Goal: Task Accomplishment & Management: Complete application form

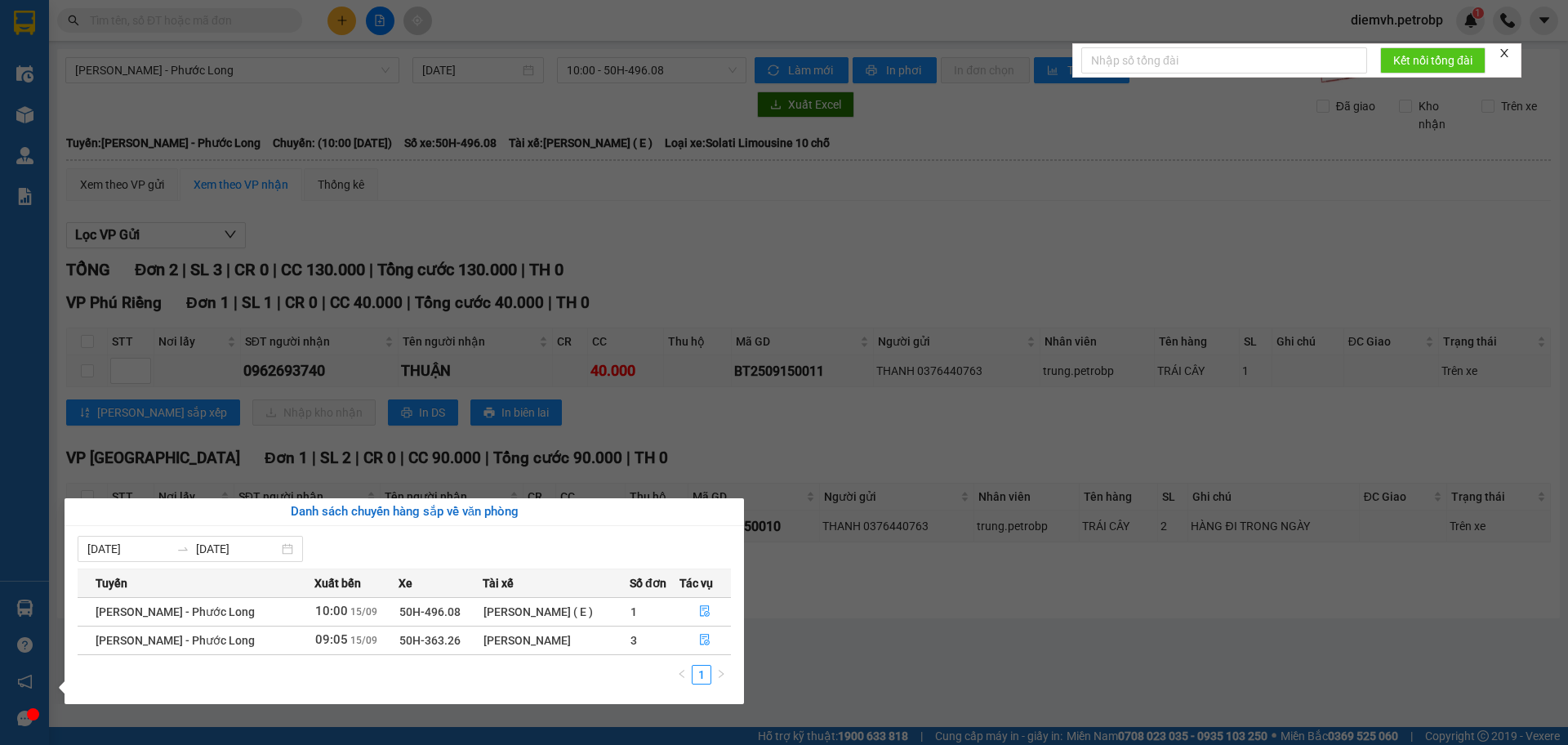
click at [806, 609] on section "Kết quả tìm kiếm ( 0 ) Bộ lọc No Data diemvh.petrobp 1 Điều hành xe Kho hàng mớ…" at bounding box center [784, 372] width 1568 height 745
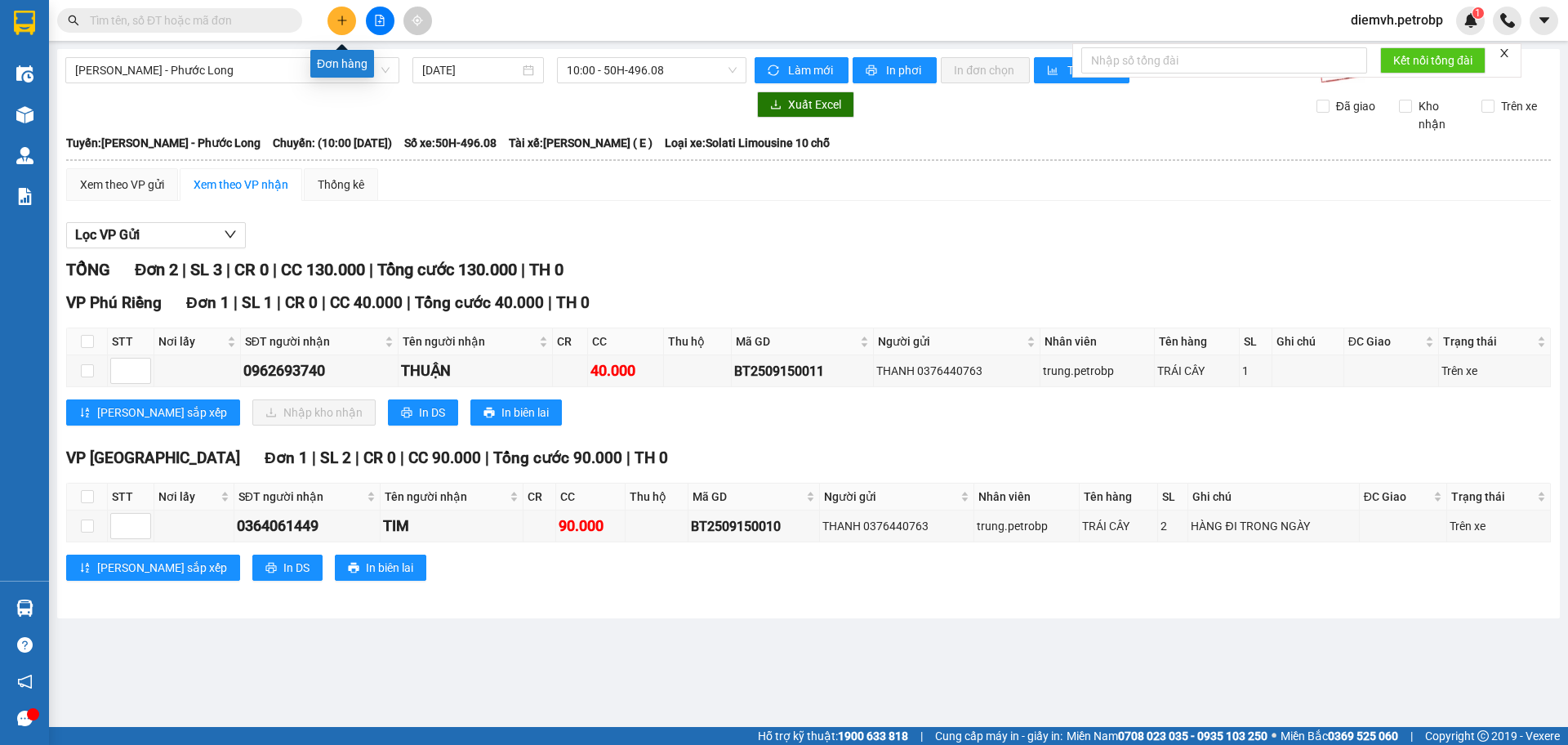
click at [339, 21] on icon "plus" at bounding box center [341, 20] width 9 height 1
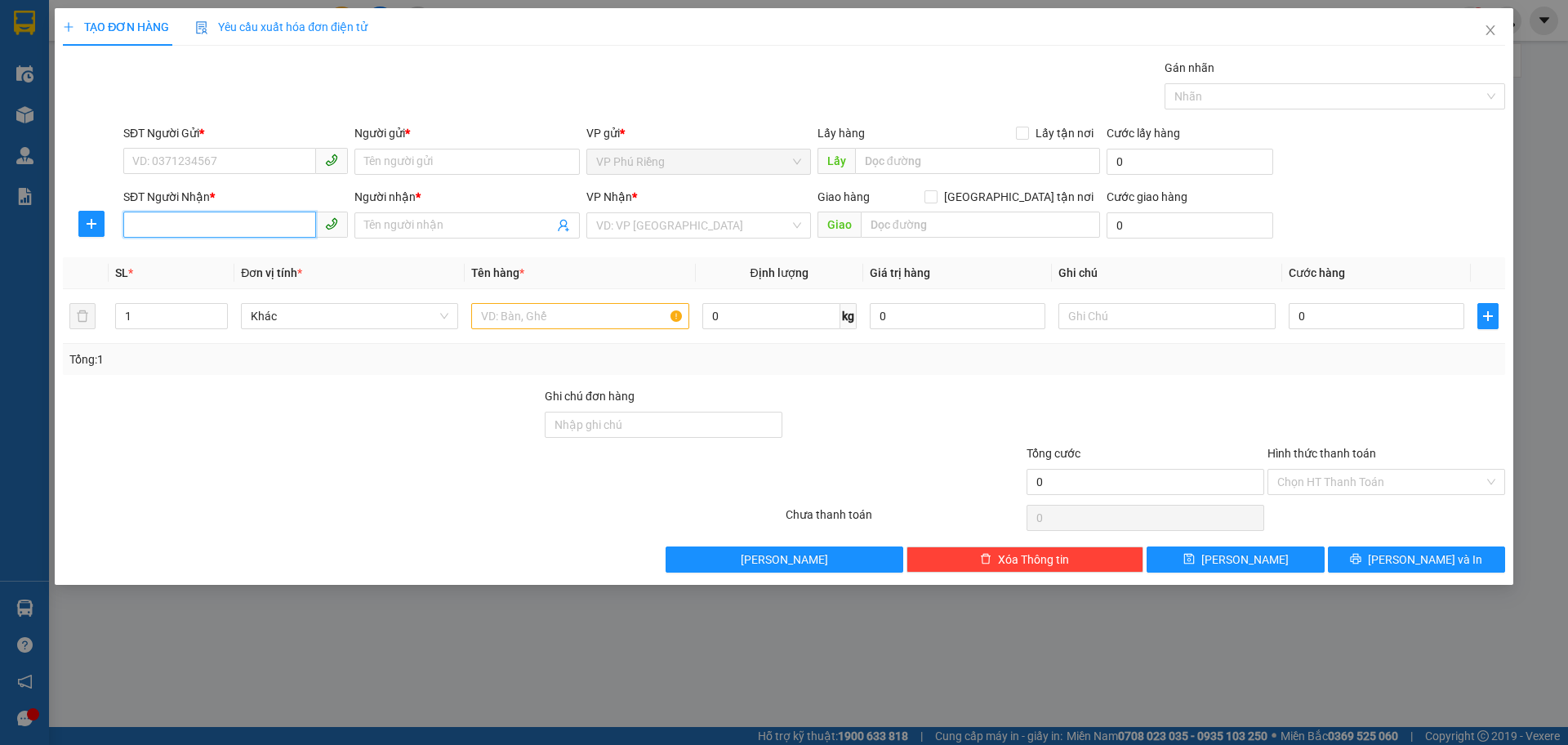
click at [285, 226] on input "SĐT Người Nhận *" at bounding box center [220, 224] width 193 height 26
type input "0899370800"
click at [421, 229] on input "Người nhận *" at bounding box center [459, 226] width 189 height 18
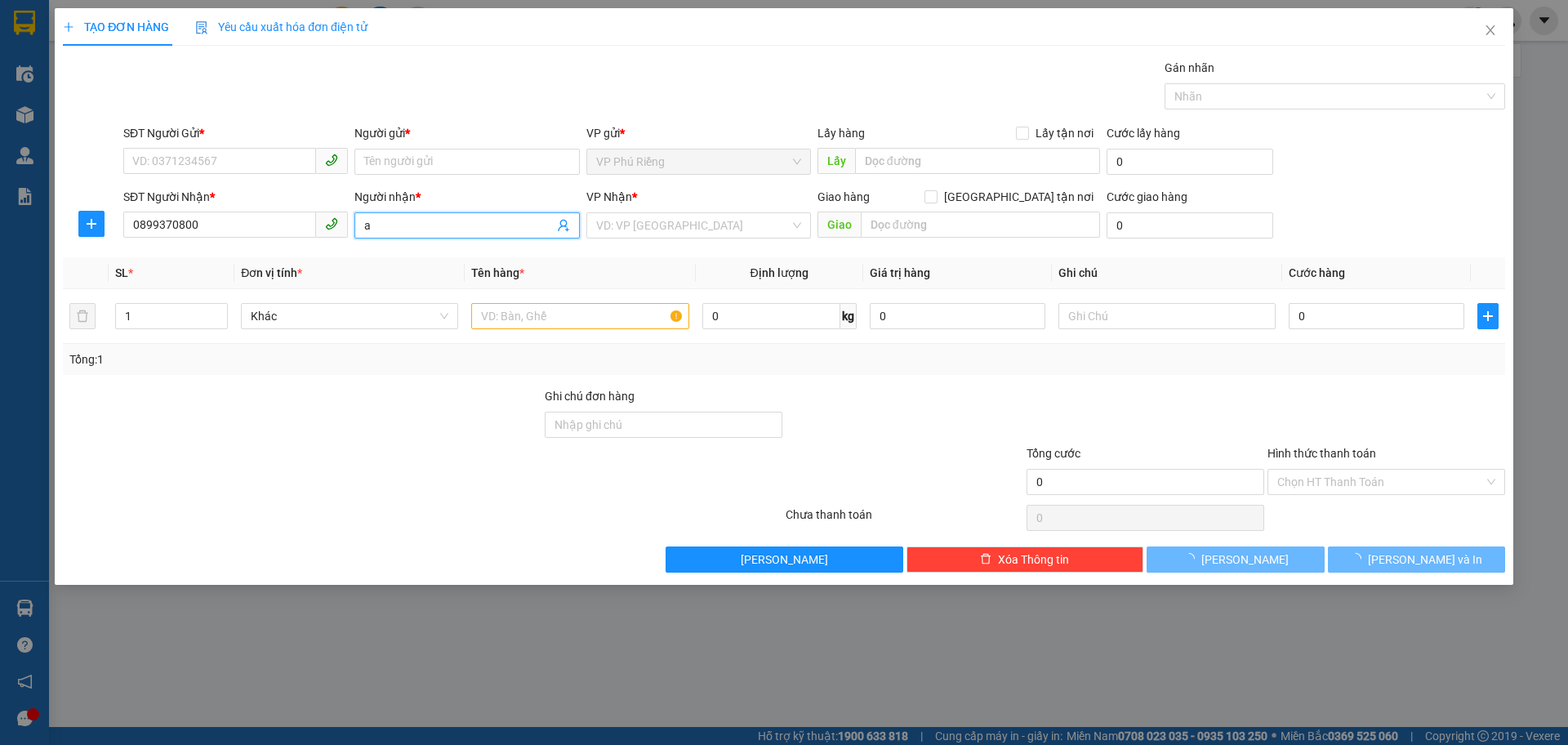
type input "a"
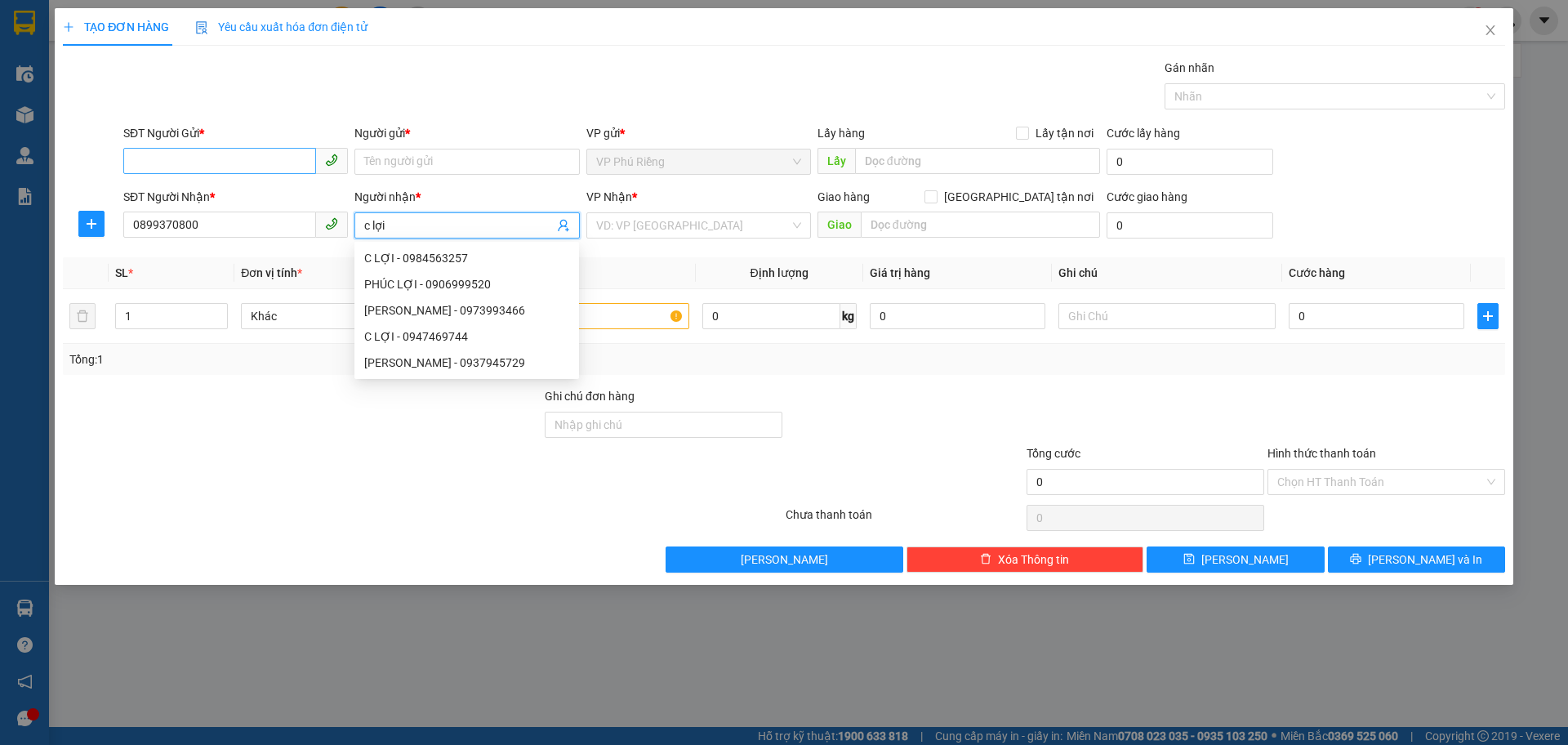
type input "c lợi"
click at [256, 165] on input "SĐT Người Gửi *" at bounding box center [220, 161] width 193 height 26
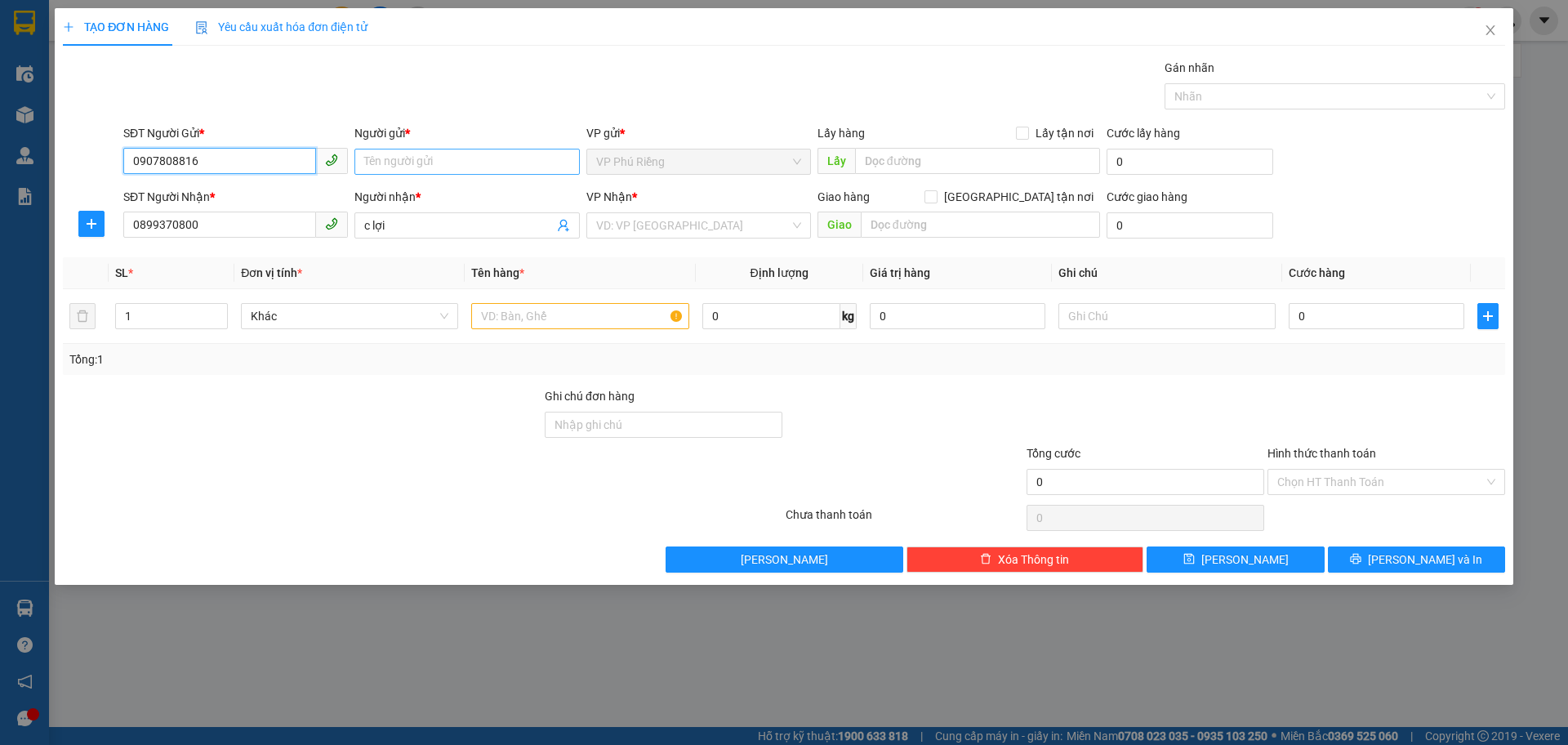
type input "0907808816"
click at [382, 161] on input "Người gửi *" at bounding box center [467, 161] width 225 height 26
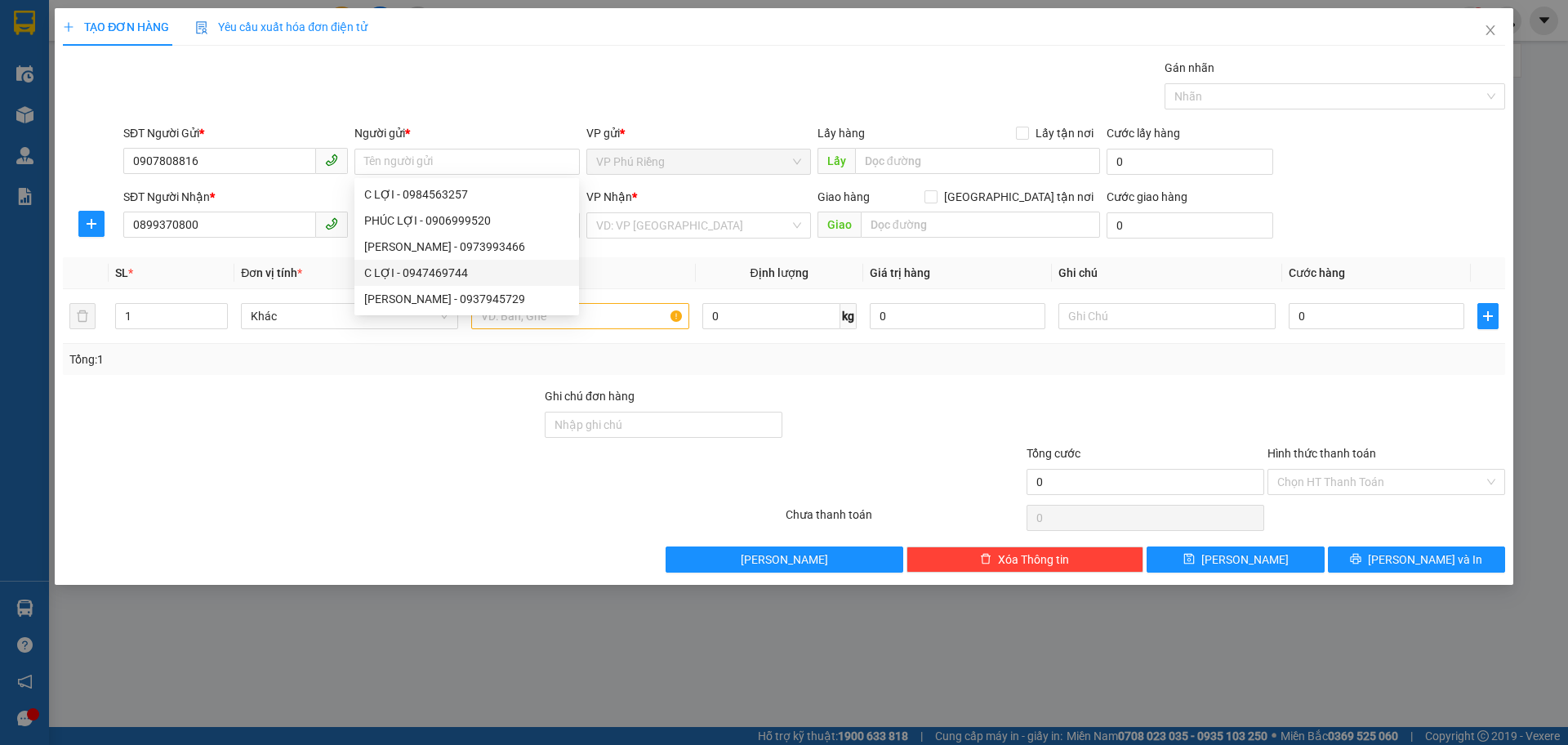
click at [506, 647] on div "TẠO ĐƠN HÀNG Yêu cầu xuất hóa đơn điện tử Transit Pickup Surcharge Ids Transit …" at bounding box center [784, 372] width 1568 height 745
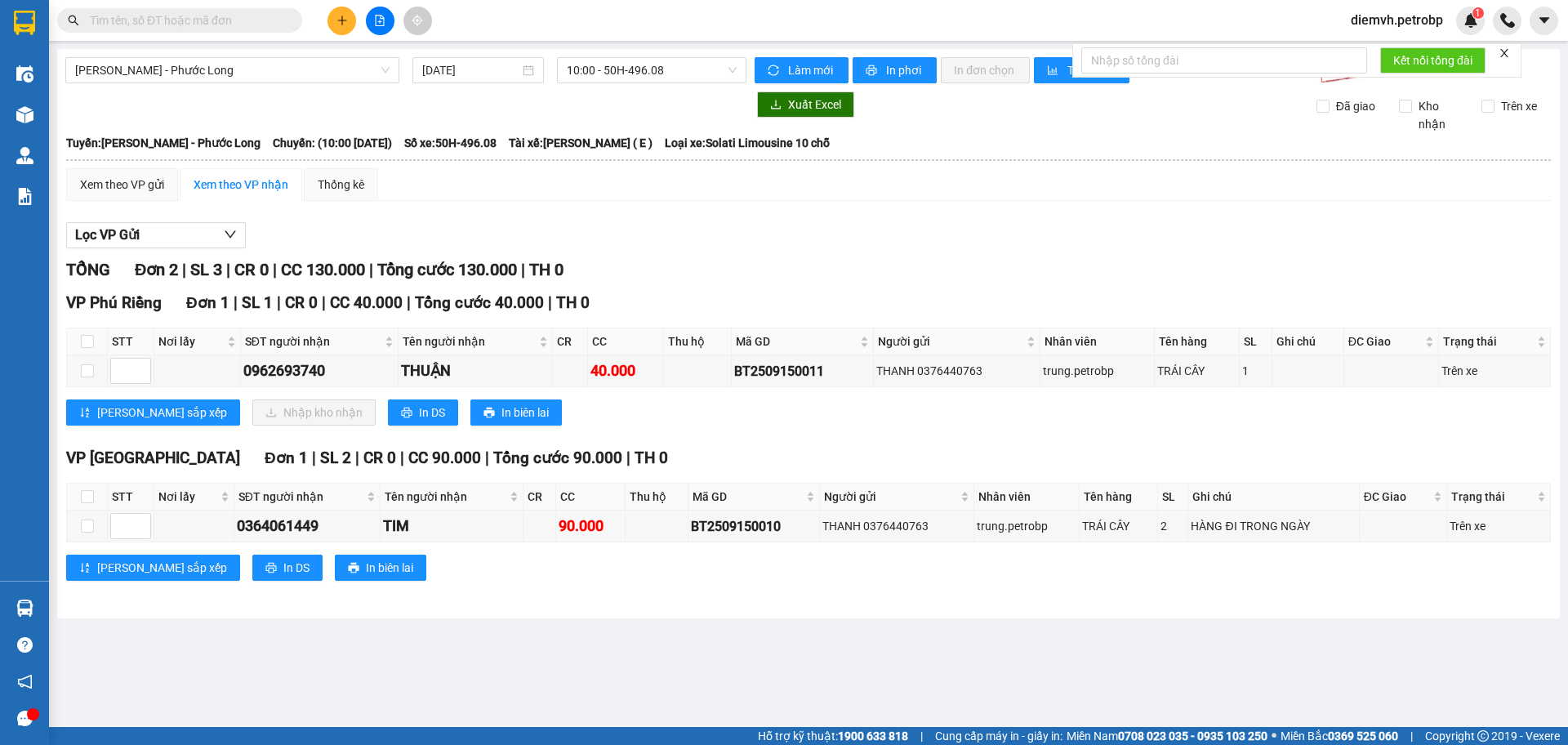
click at [378, 23] on icon "file-add" at bounding box center [380, 21] width 12 height 12
click at [280, 77] on span "[PERSON_NAME] - Phước Long" at bounding box center [232, 70] width 315 height 24
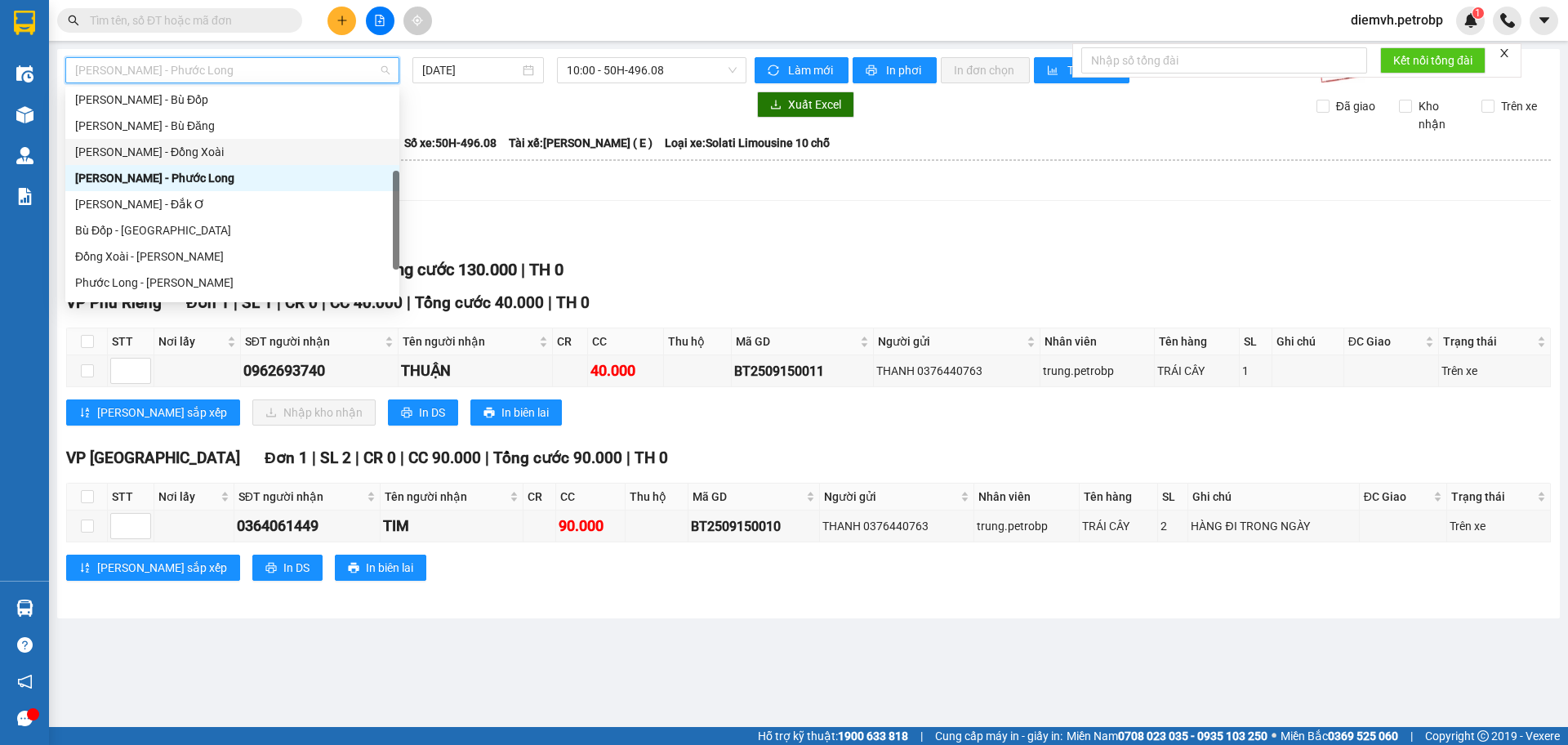
scroll to position [266, 0]
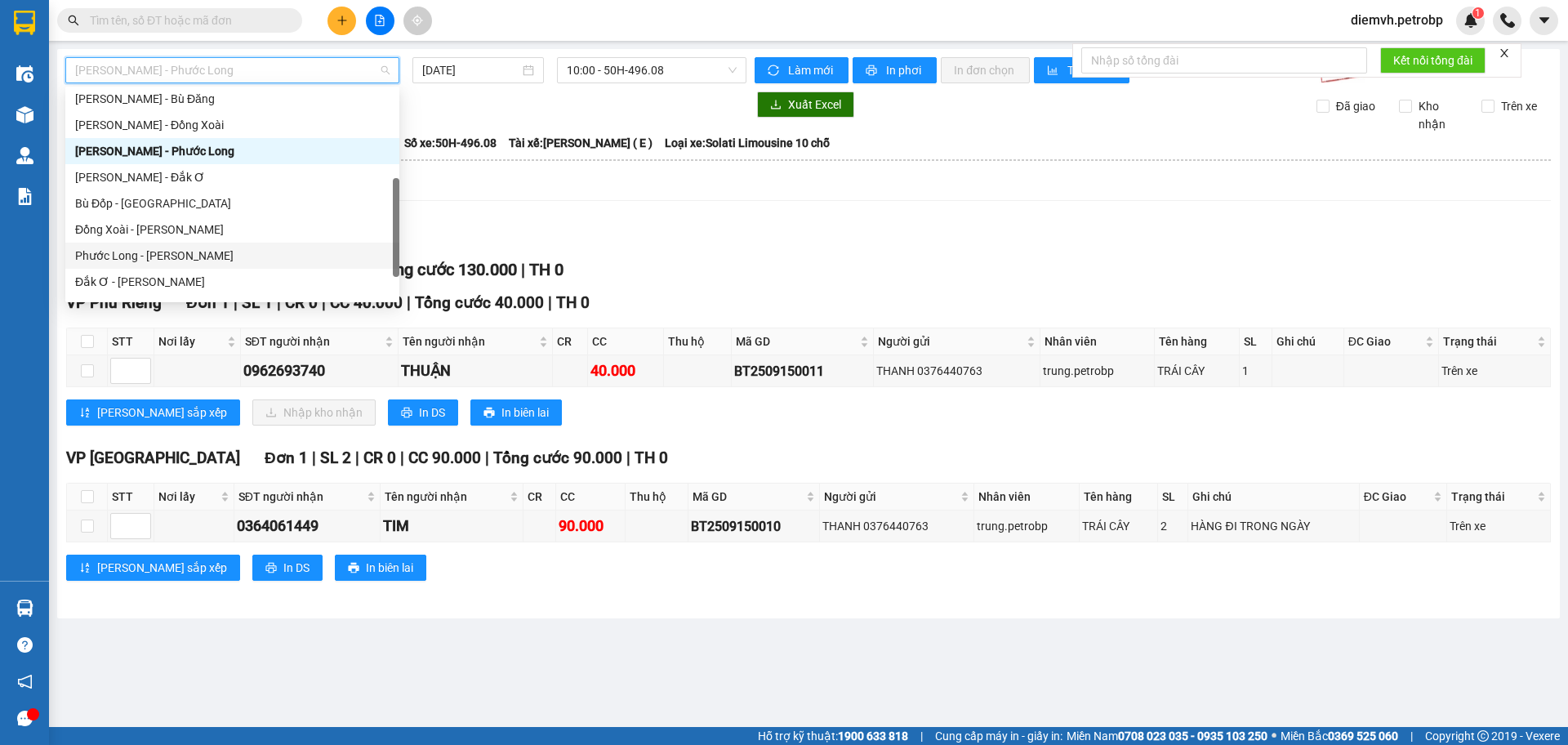
click at [182, 253] on div "Phước Long - [PERSON_NAME]" at bounding box center [232, 256] width 315 height 18
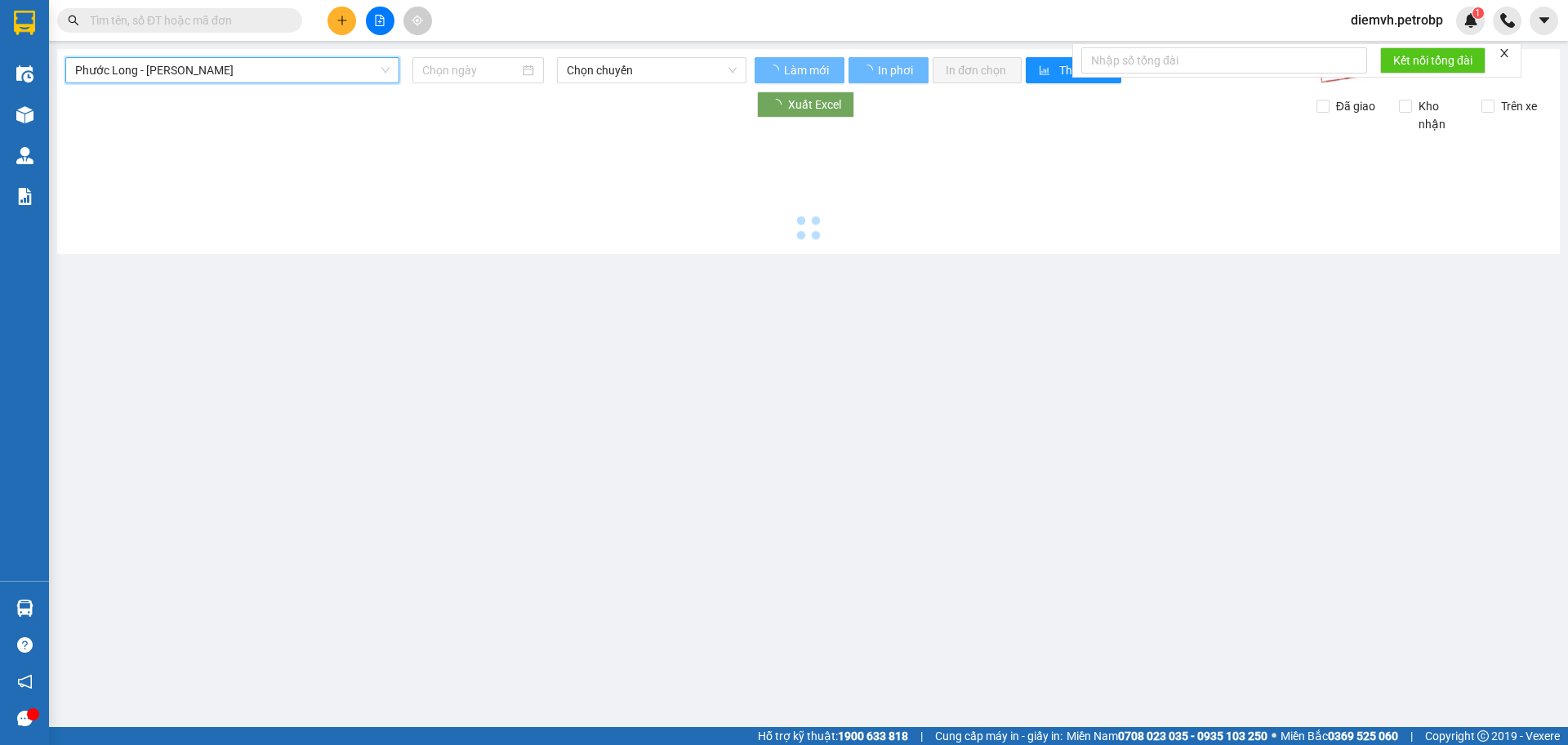
type input "[DATE]"
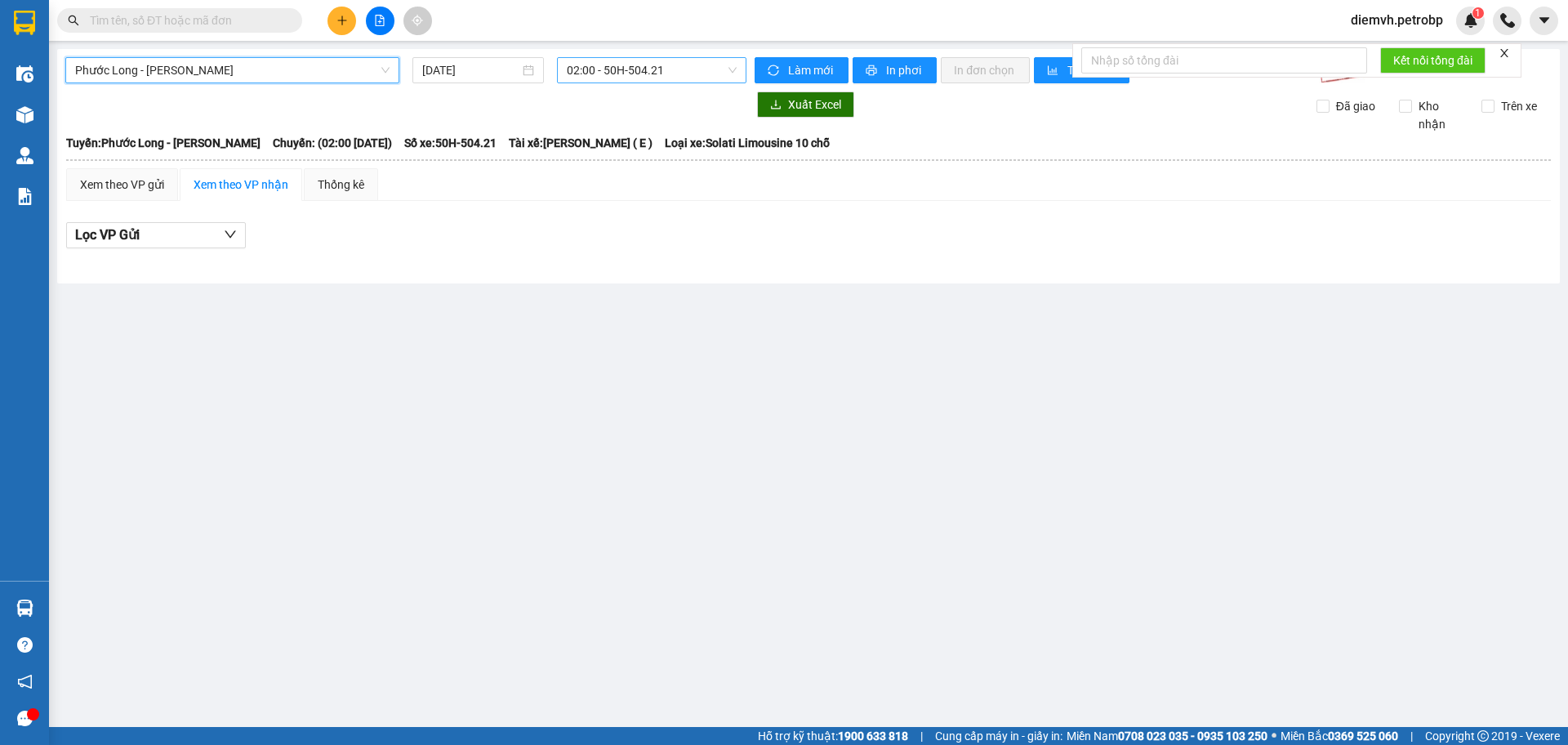
click at [702, 72] on span "02:00 - 50H-504.21" at bounding box center [652, 70] width 170 height 24
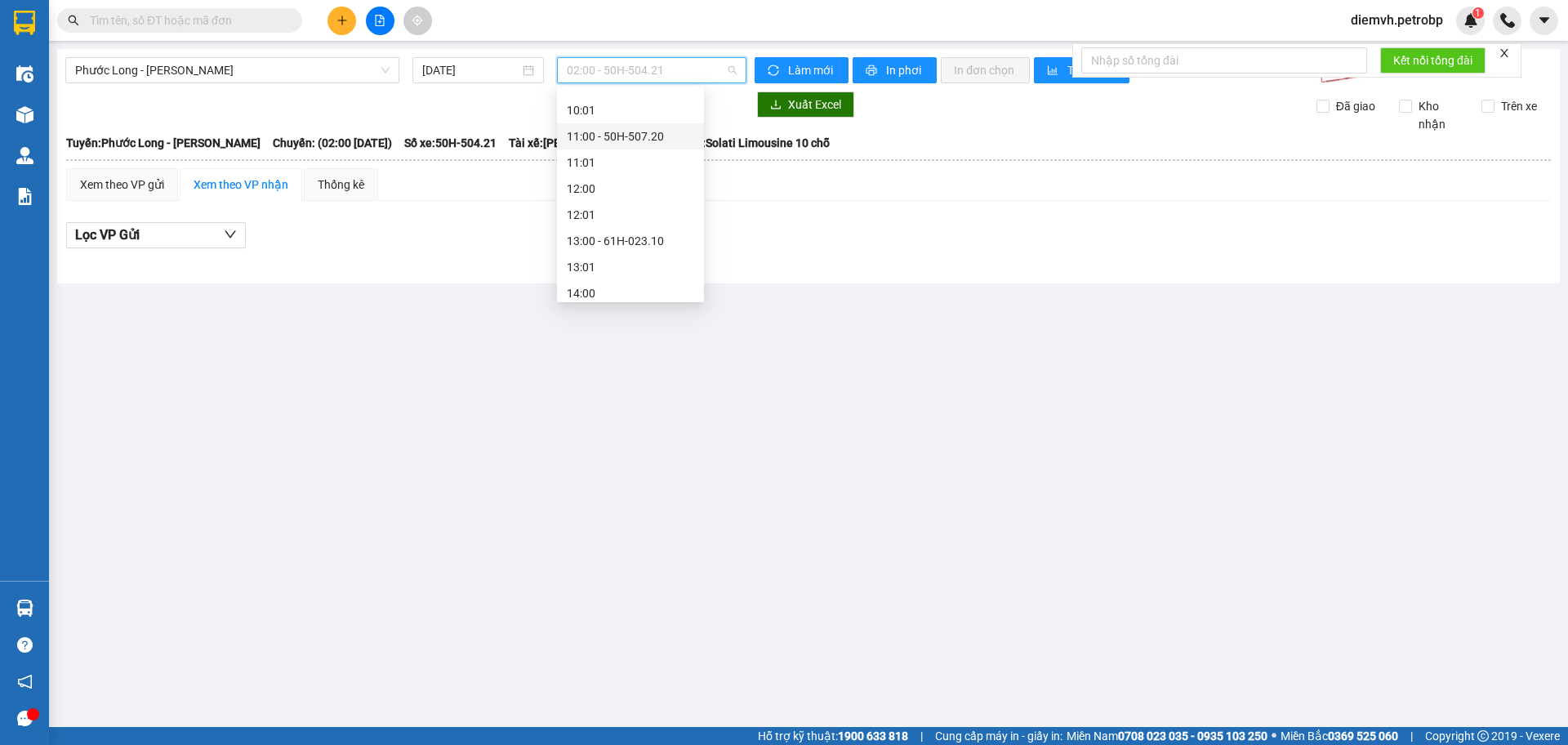
scroll to position [517, 0]
click at [615, 240] on div "13:00 - 61H-023.10" at bounding box center [630, 240] width 127 height 18
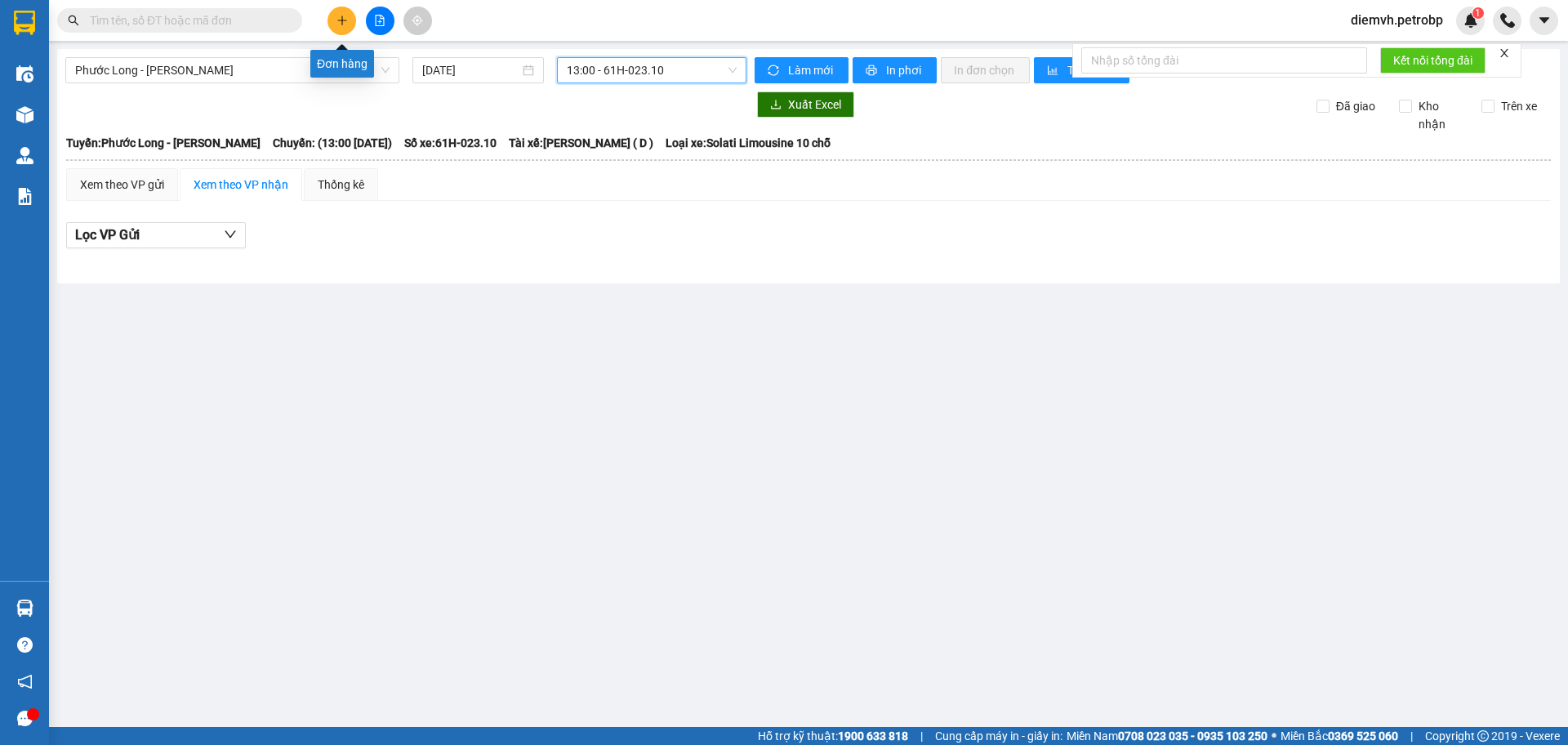
click at [341, 22] on icon "plus" at bounding box center [342, 21] width 12 height 12
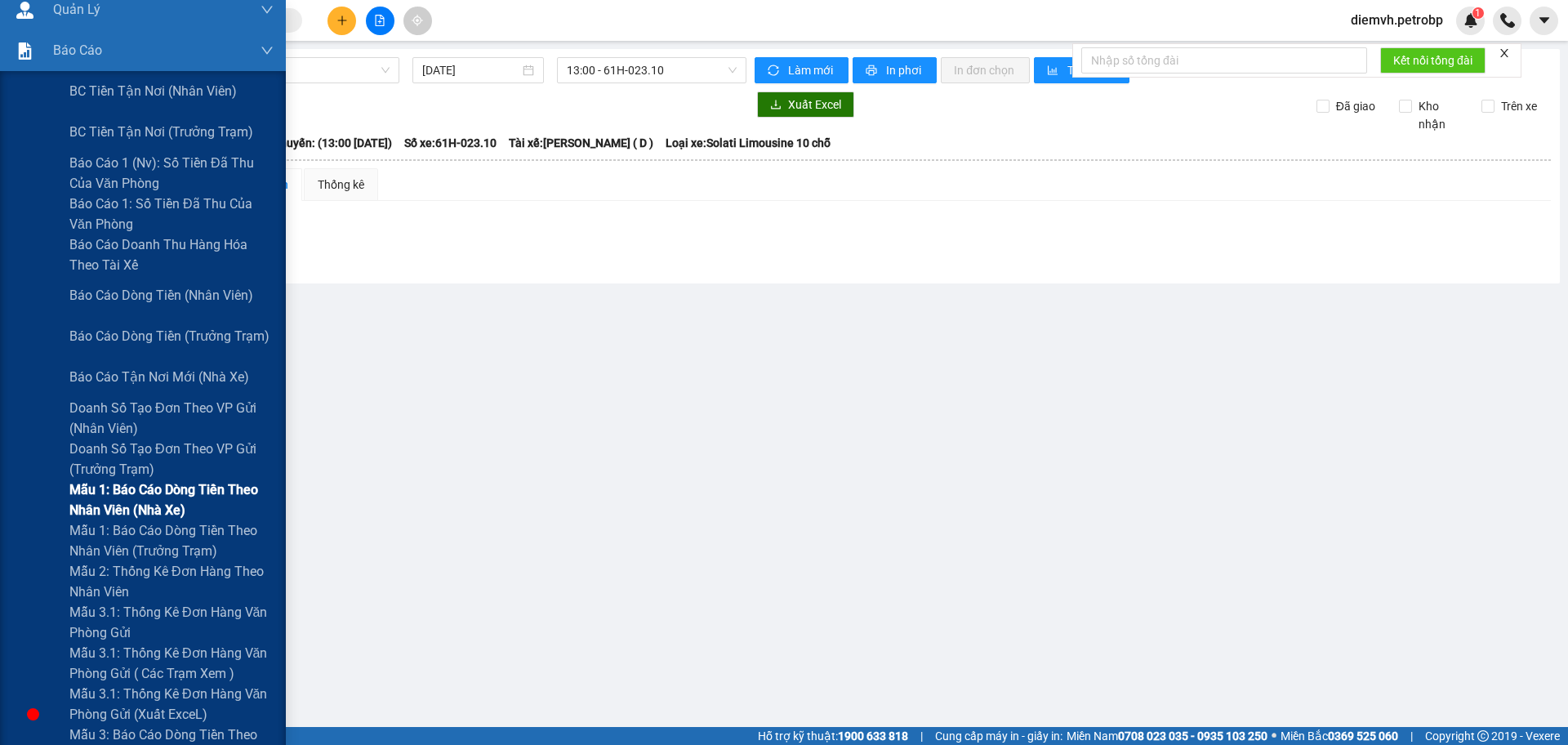
scroll to position [163, 0]
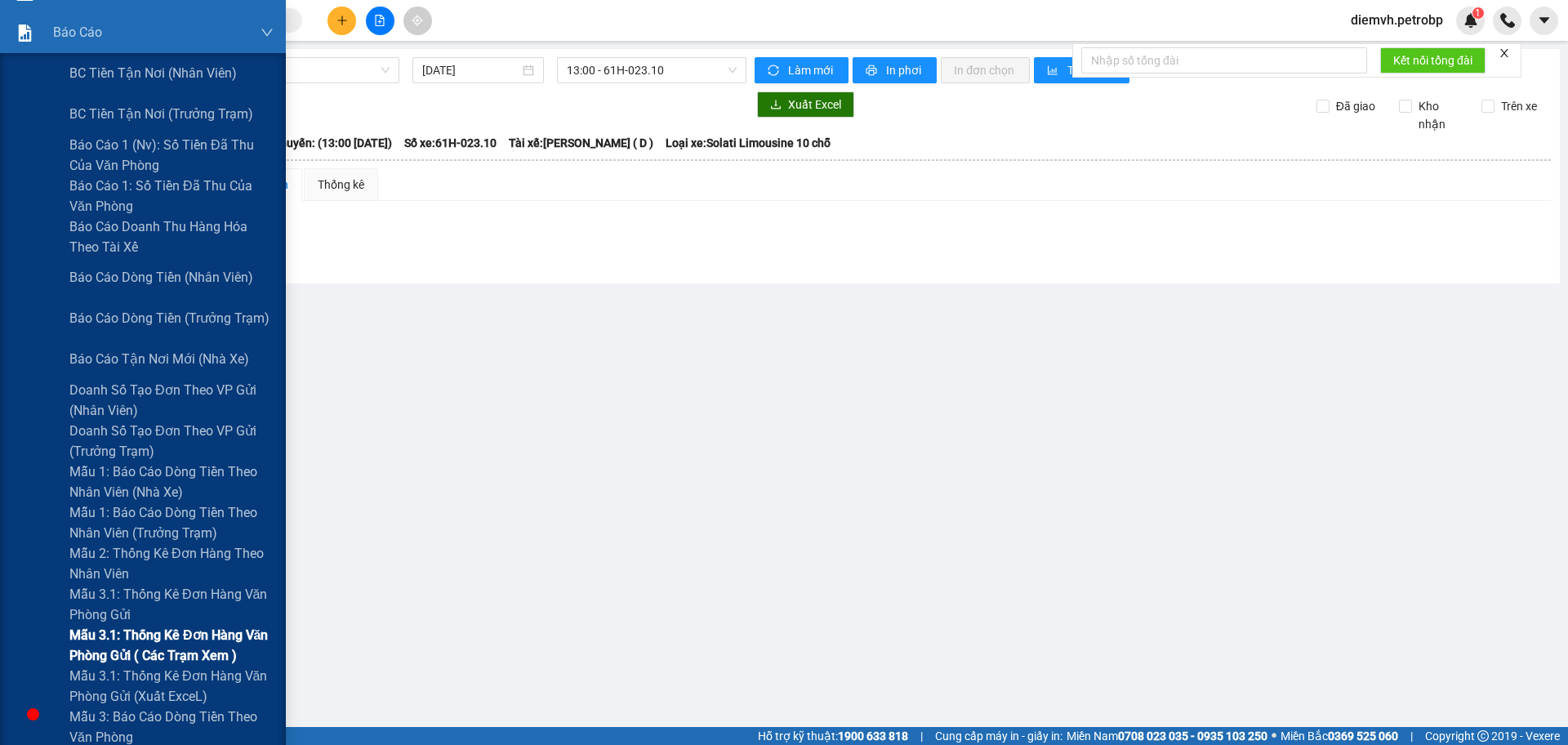
click at [176, 636] on span "Mẫu 3.1: Thống kê đơn hàng văn phòng gửi ( các trạm xem )" at bounding box center [171, 644] width 204 height 41
